Goal: Find specific page/section: Find specific page/section

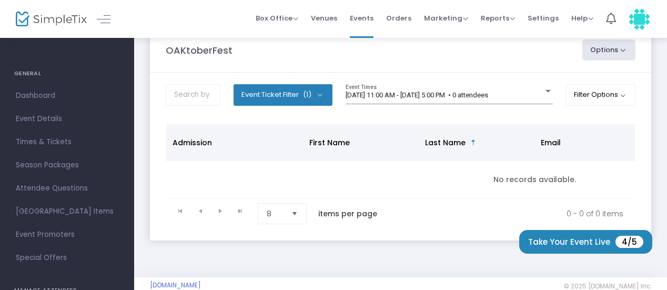
click at [59, 22] on img at bounding box center [51, 19] width 71 height 15
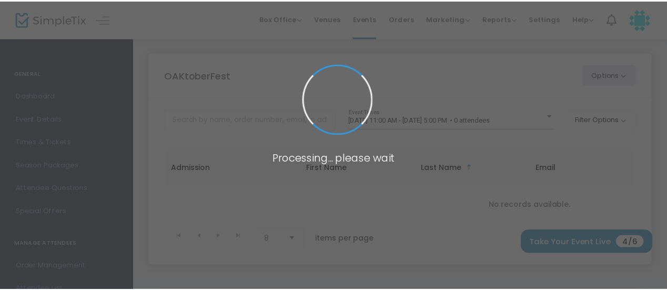
scroll to position [49, 0]
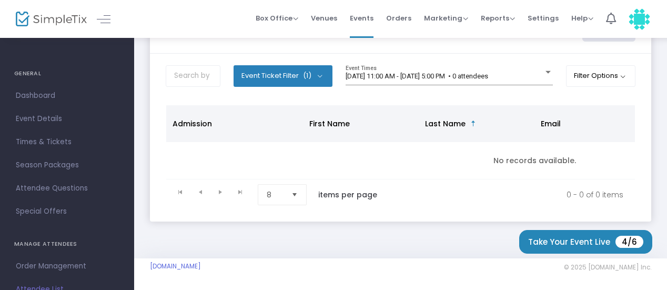
click at [75, 22] on img at bounding box center [51, 19] width 71 height 15
